Goal: Contribute content: Add original content to the website for others to see

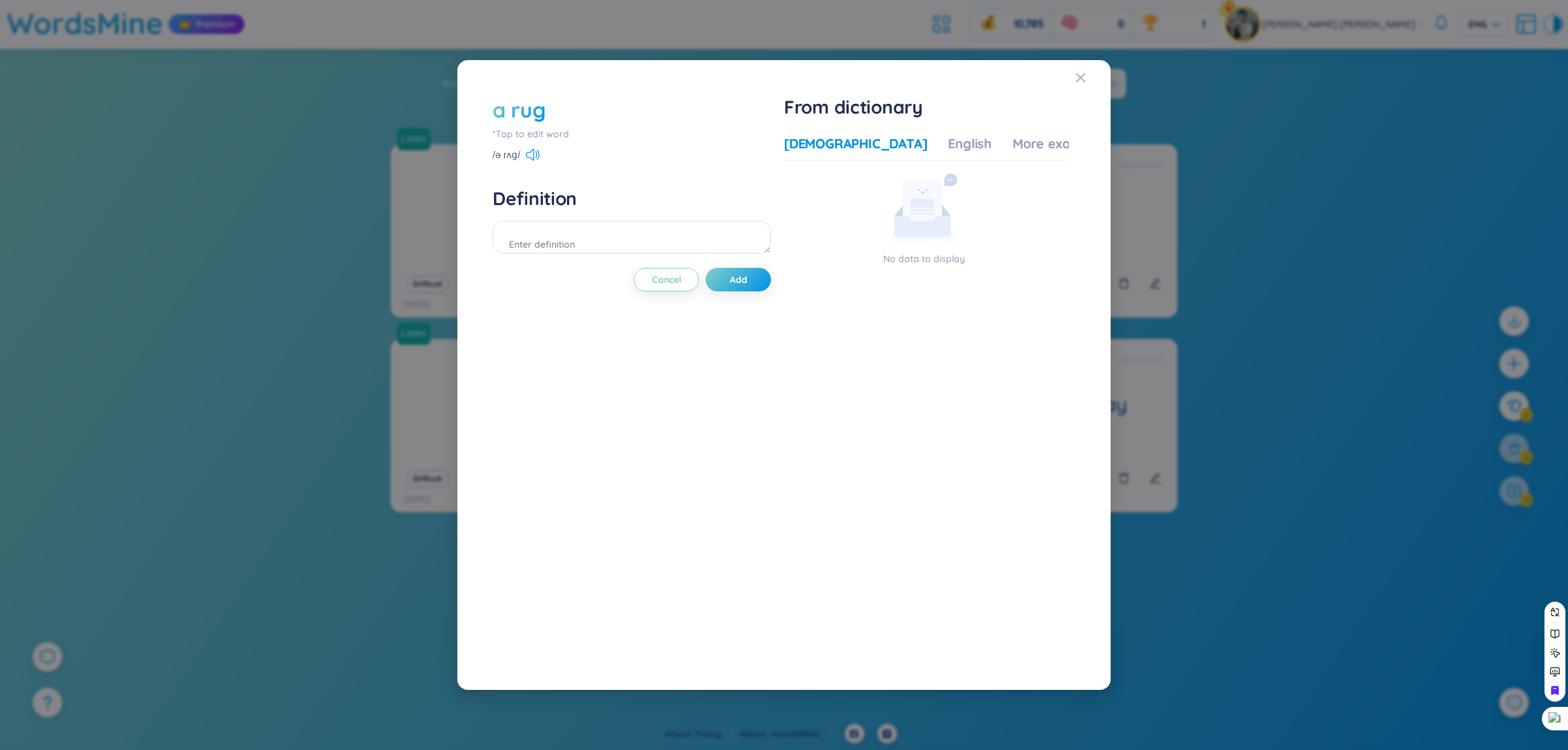
click at [628, 260] on div "a rug *Tap to edit word /ə rʌɡ/ Definition Cancel Add" at bounding box center [632, 375] width 278 height 559
click at [613, 232] on textarea at bounding box center [632, 237] width 278 height 32
type textarea "thảm"
click at [753, 281] on button "Add" at bounding box center [738, 280] width 65 height 24
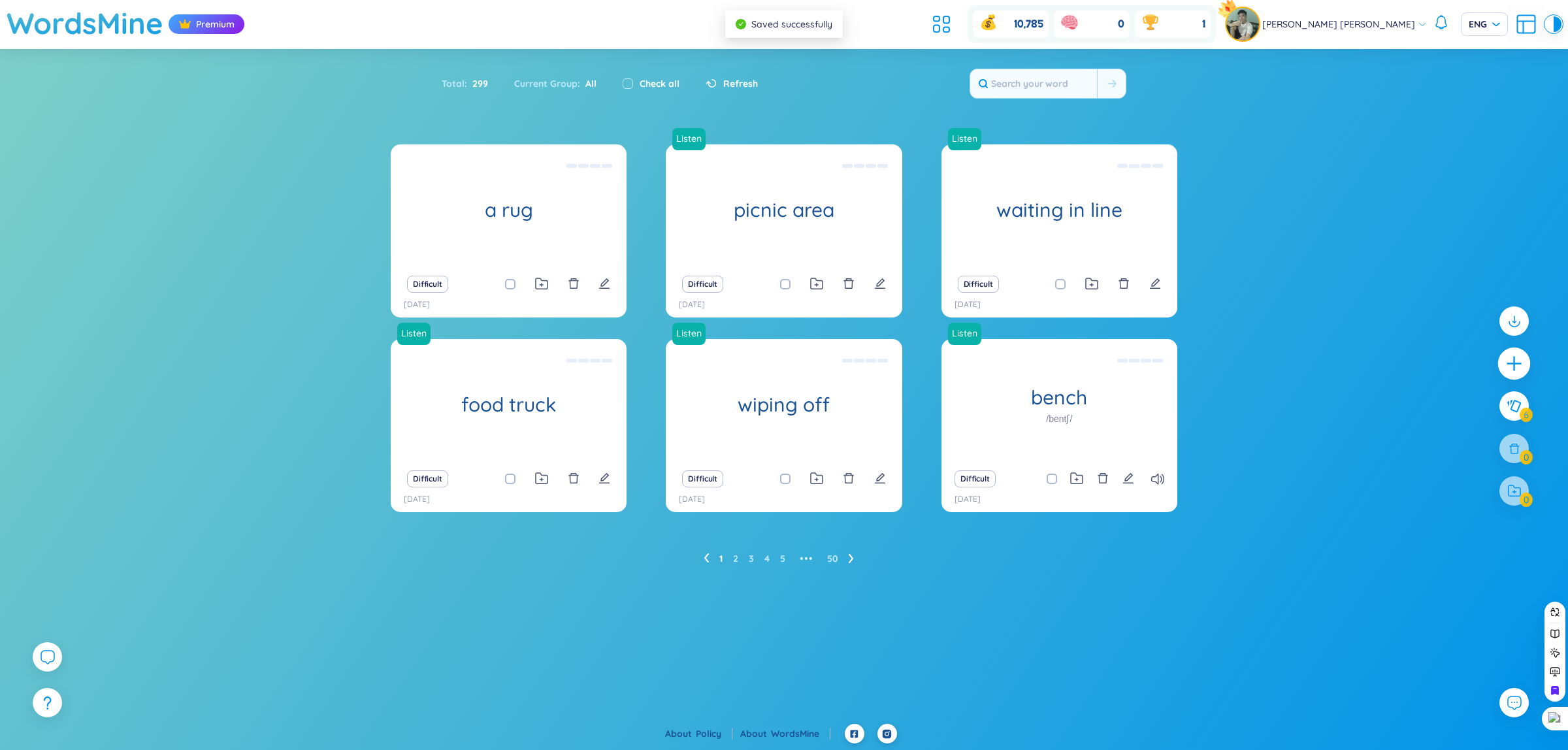
click at [1508, 368] on icon "plus" at bounding box center [1514, 364] width 18 height 18
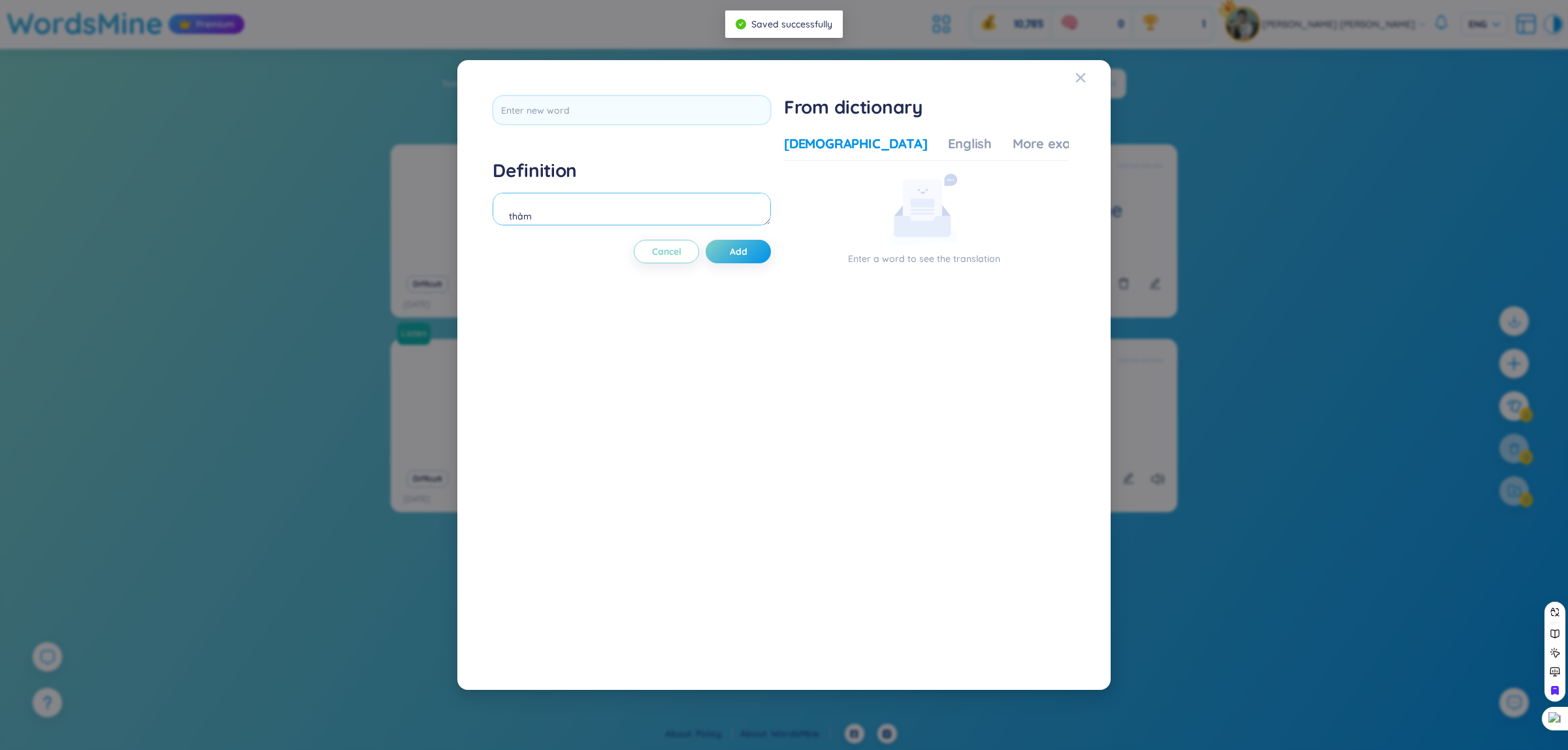
click at [642, 213] on textarea "thảm" at bounding box center [632, 209] width 278 height 32
type textarea "rolled"
click at [636, 128] on div at bounding box center [632, 115] width 278 height 38
click at [629, 108] on input "text" at bounding box center [632, 110] width 278 height 29
type input "rolled"
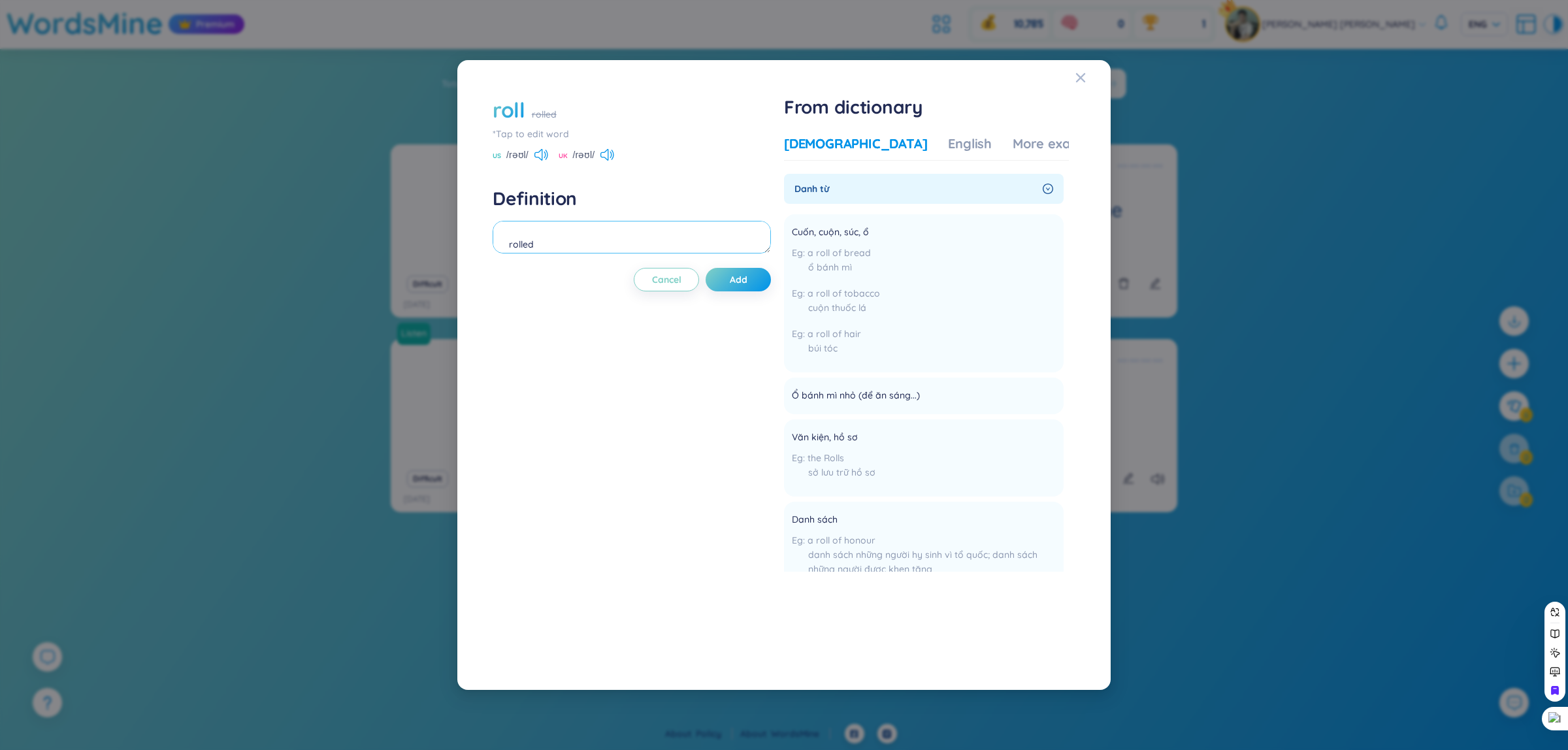
drag, startPoint x: 670, startPoint y: 240, endPoint x: 472, endPoint y: 236, distance: 198.0
click at [472, 236] on div "roll rolled *Tap to edit word US /rəʊl/ UK /rəʊl/ Definition rolled Cancel Add …" at bounding box center [784, 375] width 653 height 630
type textarea "cuộn lại"
click at [733, 291] on button "Add" at bounding box center [738, 280] width 65 height 24
